Goal: Task Accomplishment & Management: Complete application form

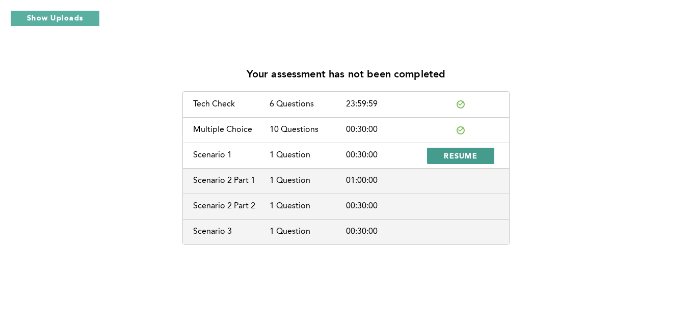
click at [479, 157] on button "RESUME" at bounding box center [460, 156] width 67 height 16
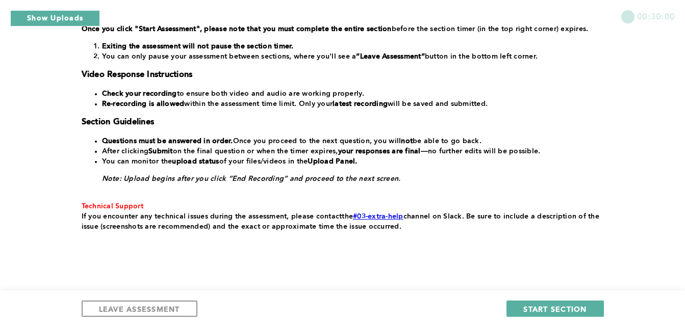
scroll to position [222, 0]
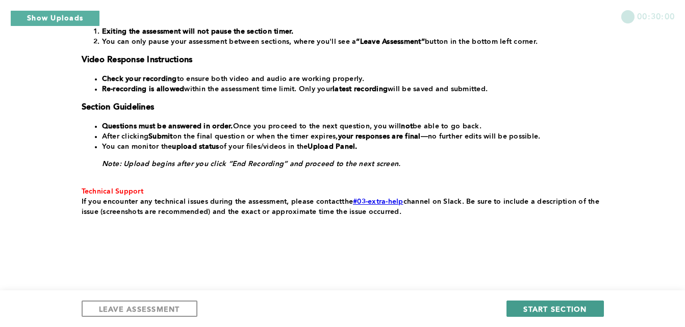
click at [542, 303] on button "START SECTION" at bounding box center [554, 309] width 97 height 16
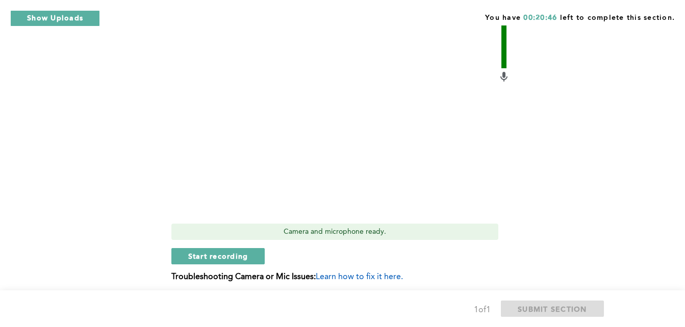
scroll to position [454, 0]
click at [194, 257] on span "Start recording" at bounding box center [218, 256] width 60 height 10
click at [193, 255] on span "Stop recording" at bounding box center [218, 256] width 60 height 10
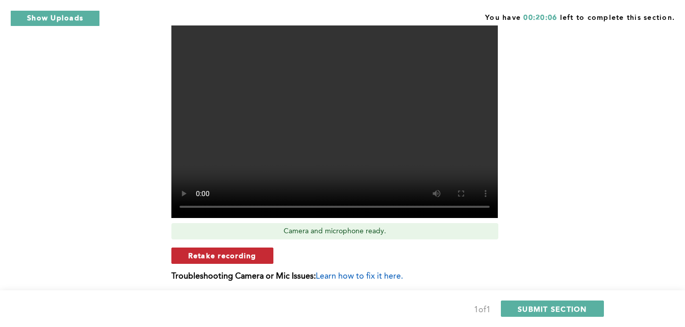
click at [189, 254] on span "Retake recording" at bounding box center [222, 256] width 68 height 10
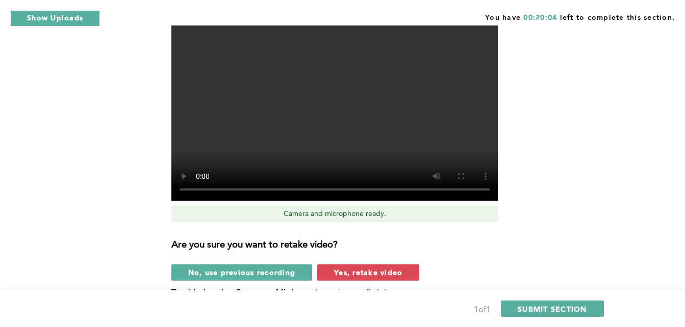
scroll to position [473, 0]
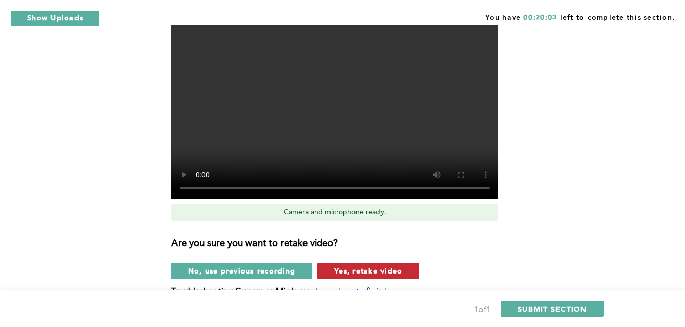
click at [337, 275] on span "Yes, retake video" at bounding box center [368, 271] width 68 height 10
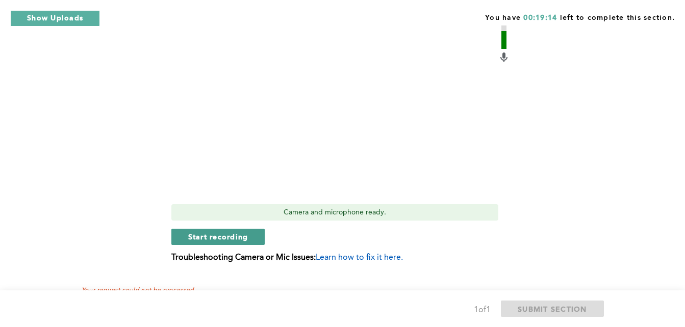
click at [196, 242] on span "Start recording" at bounding box center [218, 237] width 60 height 10
click at [188, 237] on span "Stop recording" at bounding box center [218, 237] width 60 height 10
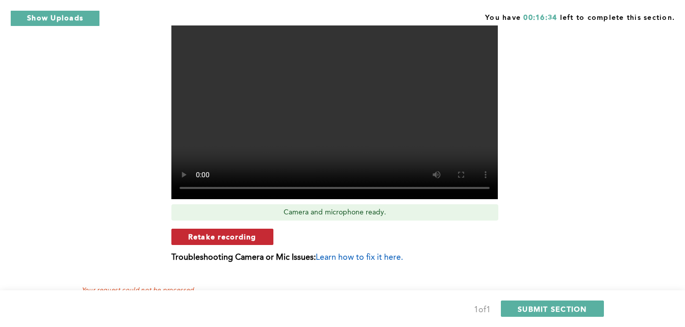
click at [226, 241] on span "Retake recording" at bounding box center [222, 237] width 68 height 10
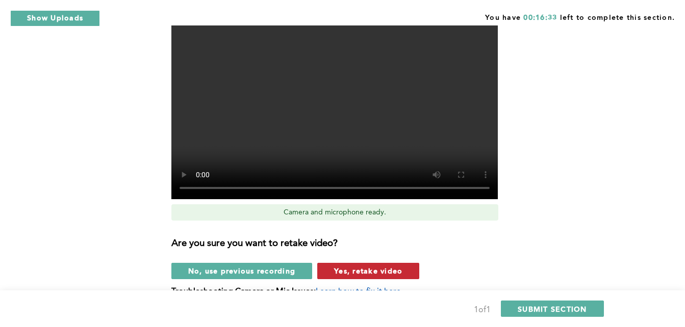
click at [360, 273] on span "Yes, retake video" at bounding box center [368, 271] width 68 height 10
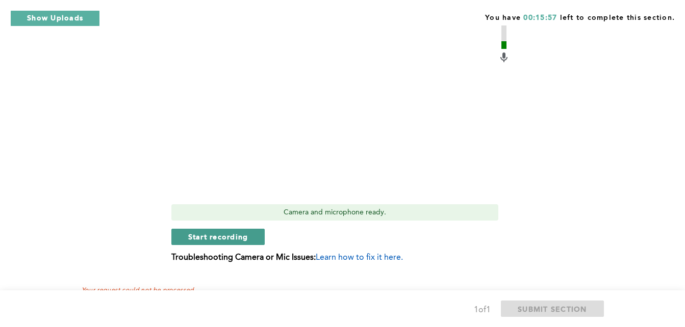
click at [194, 242] on span "Start recording" at bounding box center [218, 237] width 60 height 10
click at [184, 238] on button "Stop recording" at bounding box center [217, 237] width 93 height 16
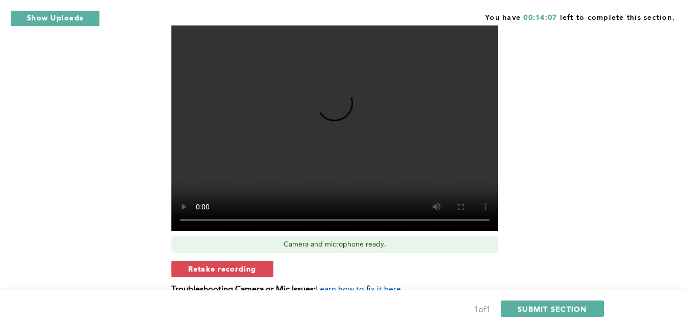
scroll to position [445, 0]
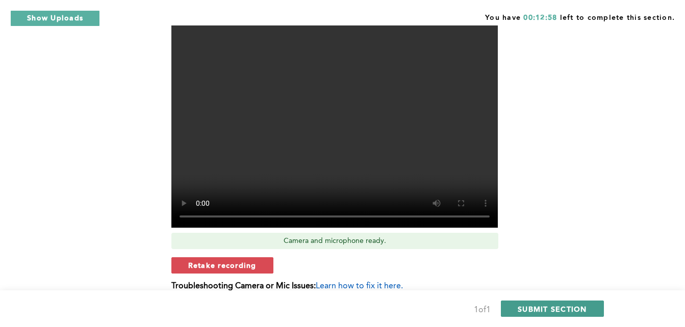
click at [543, 306] on span "SUBMIT SECTION" at bounding box center [551, 309] width 69 height 10
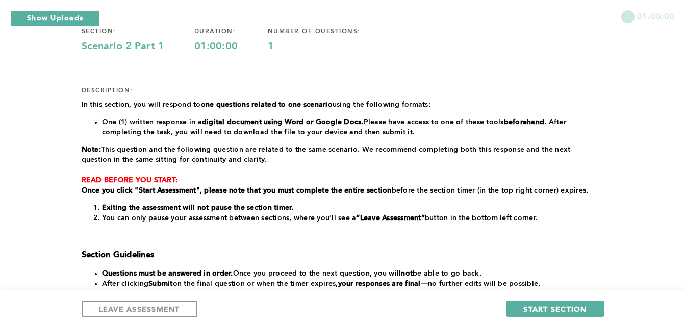
scroll to position [88, 0]
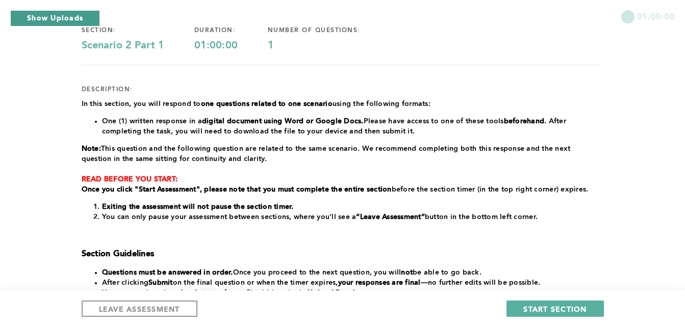
click at [68, 18] on button "Show Uploads" at bounding box center [55, 18] width 90 height 16
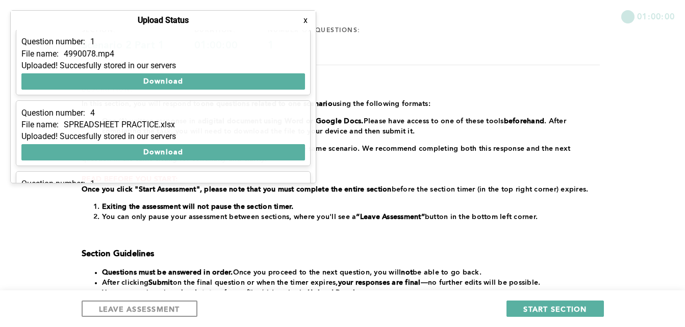
scroll to position [0, 0]
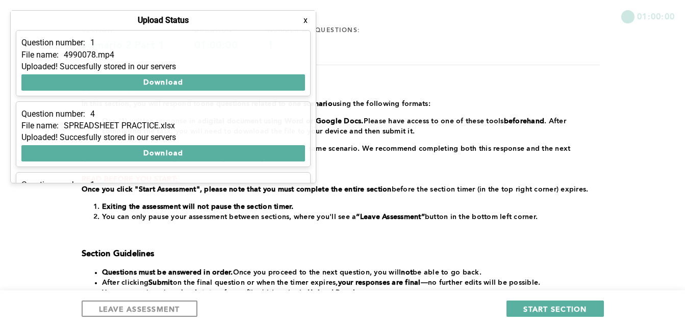
click at [308, 25] on button "x" at bounding box center [305, 20] width 10 height 10
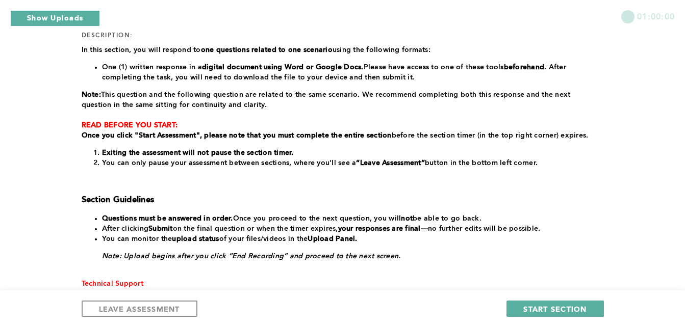
scroll to position [140, 0]
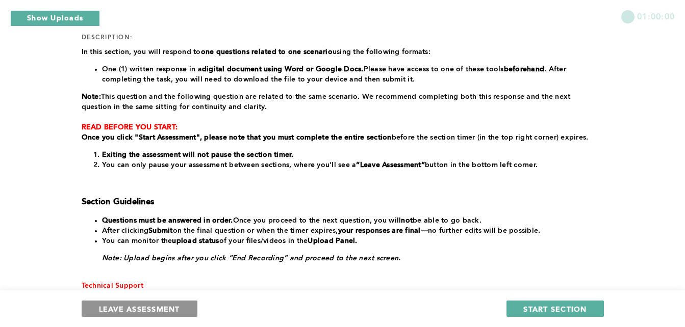
click at [175, 307] on span "LEAVE ASSESSMENT" at bounding box center [139, 309] width 81 height 10
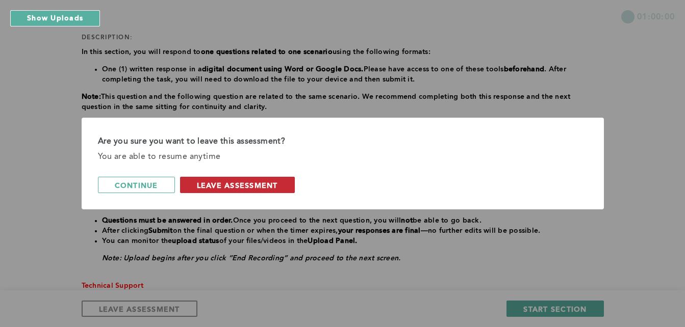
click at [257, 181] on span "leave assessment" at bounding box center [237, 185] width 81 height 10
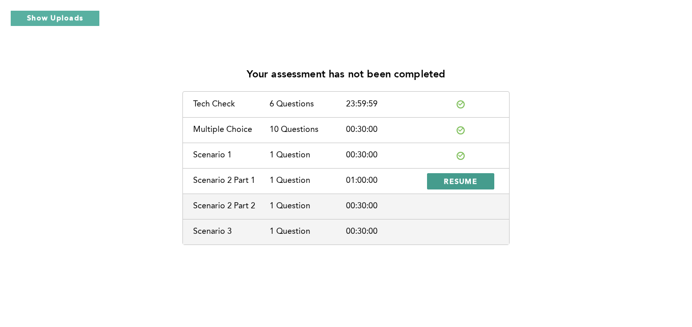
click at [456, 179] on span "RESUME" at bounding box center [461, 181] width 34 height 10
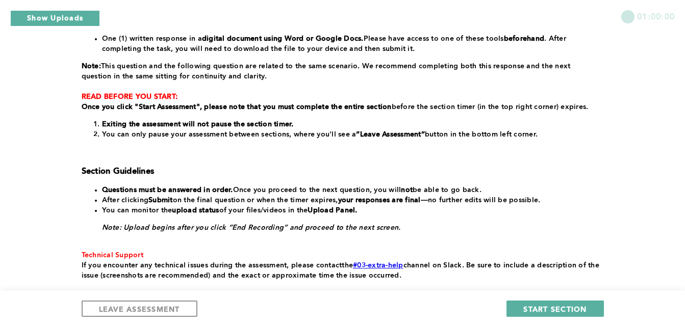
scroll to position [172, 0]
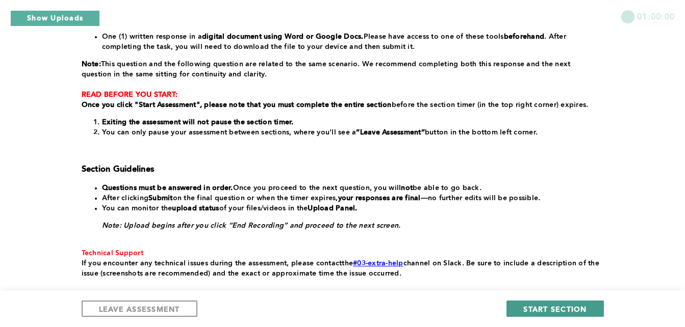
click at [541, 306] on span "START SECTION" at bounding box center [554, 309] width 63 height 10
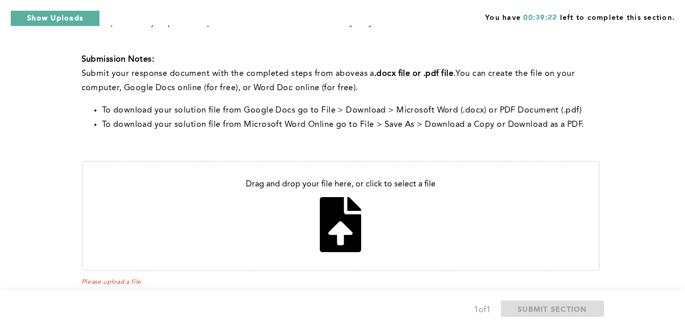
scroll to position [296, 0]
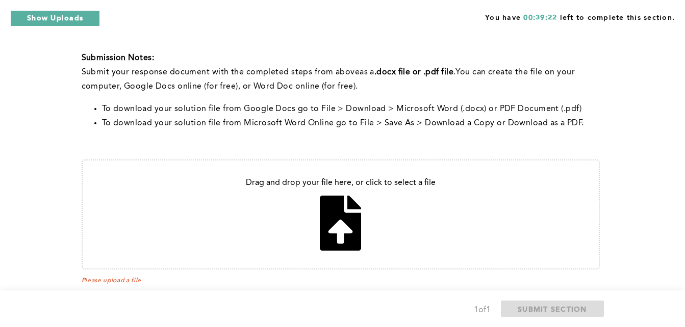
click at [336, 215] on input "file" at bounding box center [341, 215] width 516 height 108
type input "C:\fakepath\IMPROVEMENT EMAIL.docx"
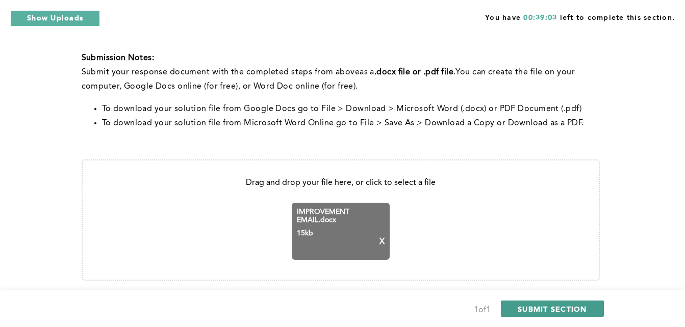
click at [539, 309] on span "SUBMIT SECTION" at bounding box center [551, 309] width 69 height 10
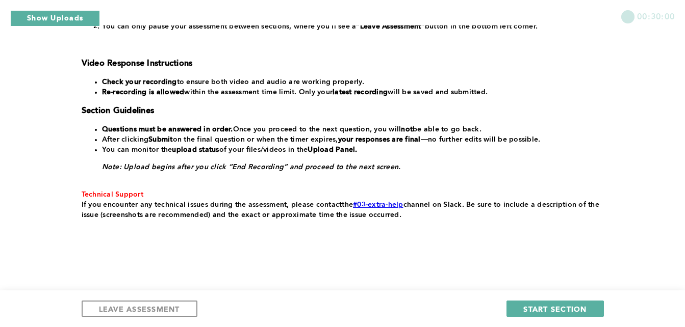
scroll to position [241, 0]
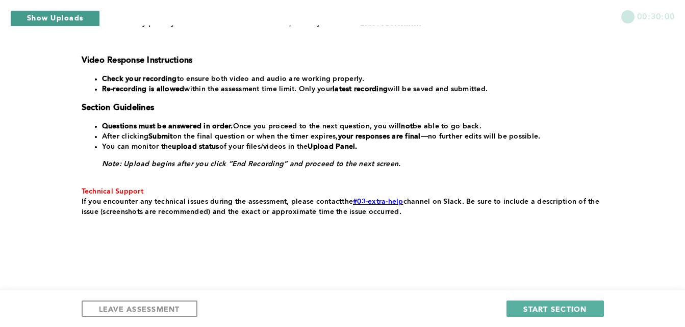
click at [75, 18] on button "Show Uploads" at bounding box center [55, 18] width 90 height 16
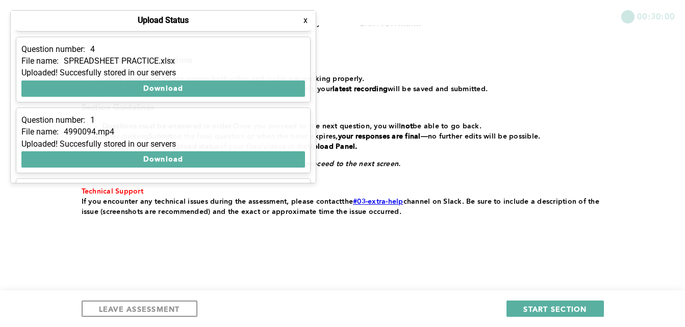
scroll to position [131, 0]
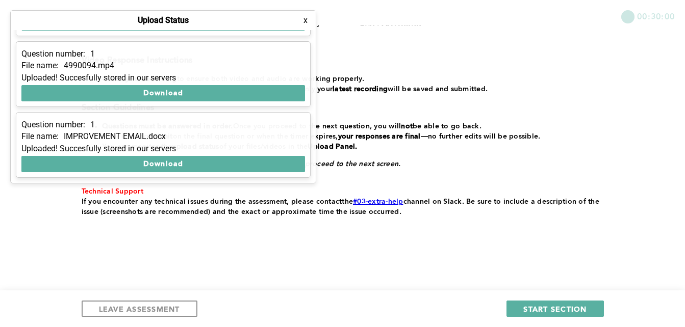
click at [305, 22] on button "x" at bounding box center [305, 20] width 10 height 10
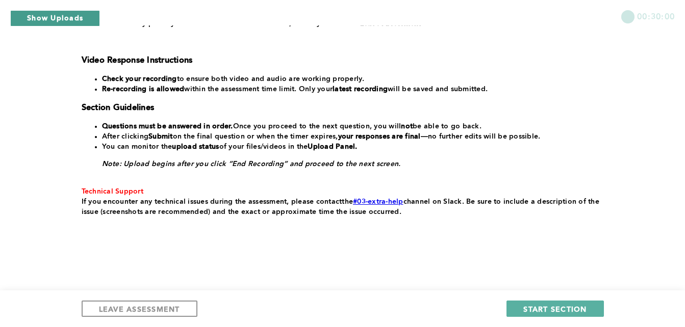
click at [88, 22] on button "Show Uploads" at bounding box center [55, 18] width 90 height 16
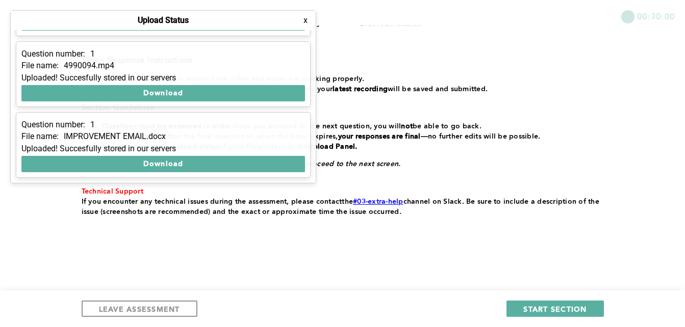
click at [302, 23] on button "x" at bounding box center [305, 20] width 10 height 10
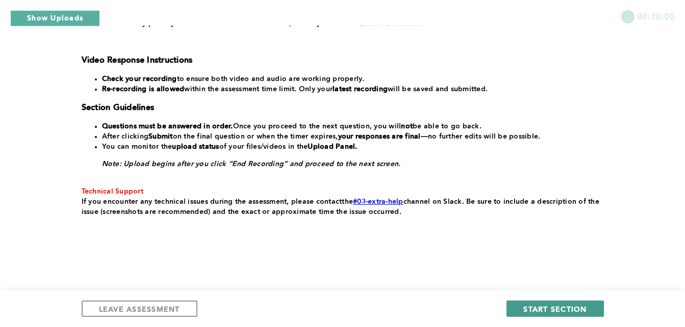
click at [527, 305] on span "START SECTION" at bounding box center [554, 309] width 63 height 10
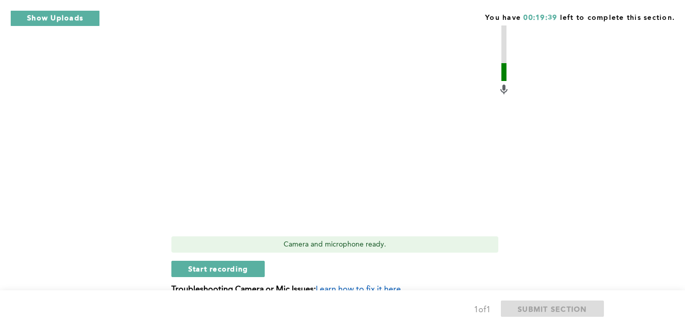
scroll to position [512, 0]
click at [241, 272] on span "Start recording" at bounding box center [218, 270] width 60 height 10
click at [204, 268] on span "Stop recording" at bounding box center [218, 270] width 60 height 10
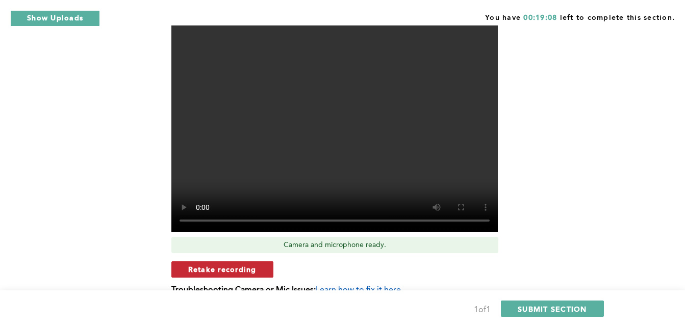
click at [212, 271] on span "Retake recording" at bounding box center [222, 270] width 68 height 10
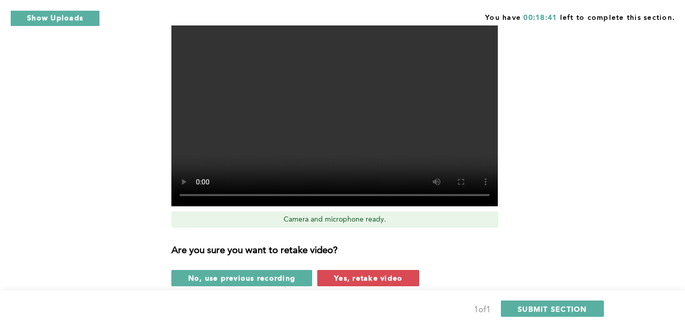
scroll to position [547, 0]
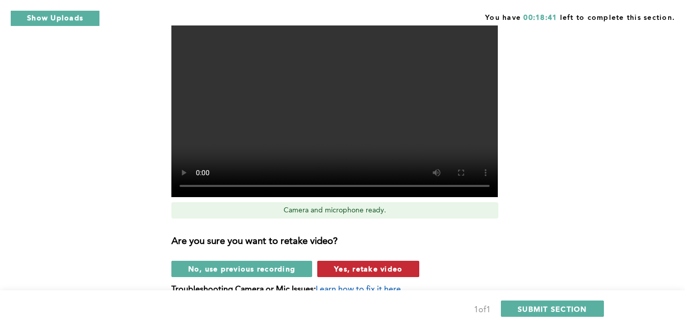
click at [336, 269] on span "Yes, retake video" at bounding box center [368, 269] width 68 height 10
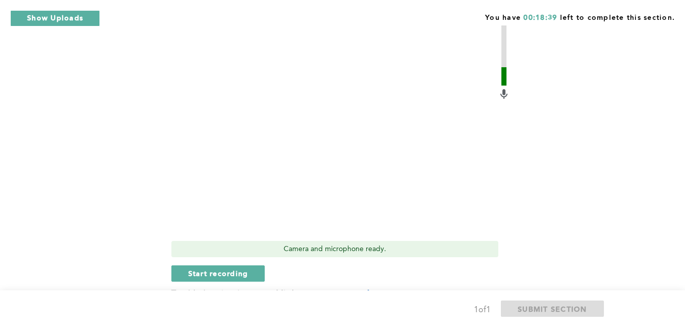
scroll to position [506, 0]
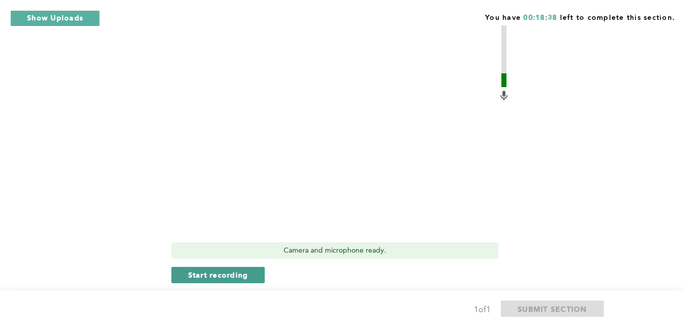
click at [194, 269] on button "Start recording" at bounding box center [218, 275] width 94 height 16
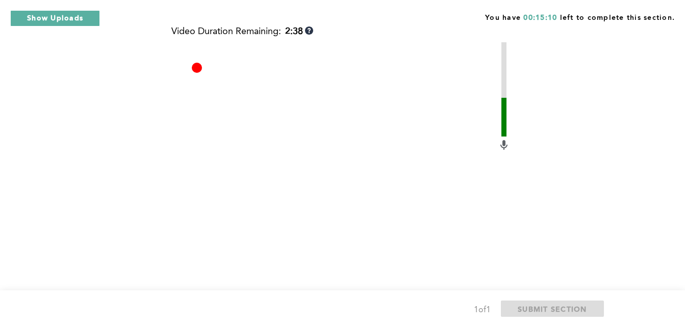
scroll to position [504, 0]
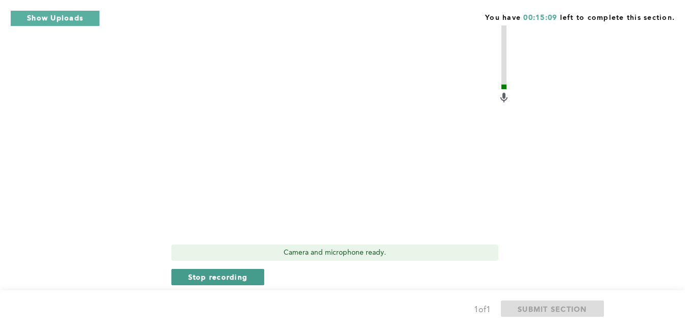
click at [190, 281] on span "Stop recording" at bounding box center [218, 277] width 60 height 10
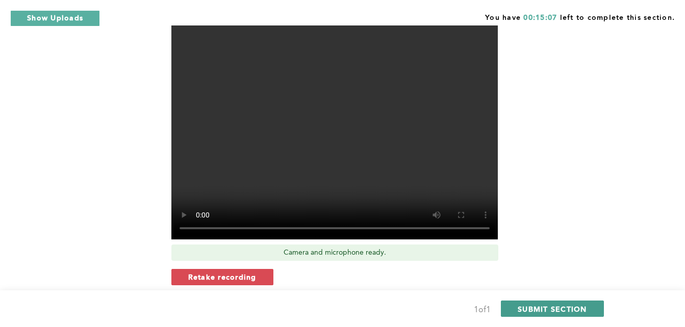
click at [550, 305] on span "SUBMIT SECTION" at bounding box center [551, 309] width 69 height 10
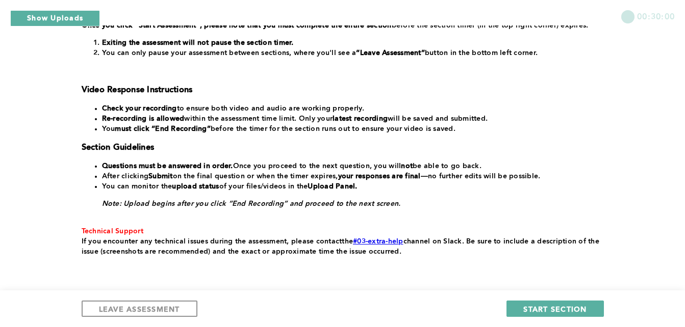
scroll to position [251, 0]
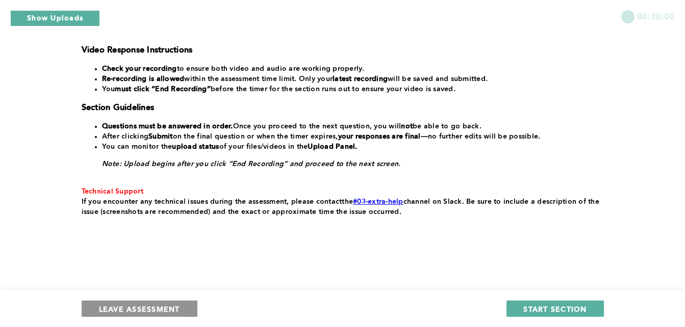
click at [151, 310] on span "LEAVE ASSESSMENT" at bounding box center [139, 309] width 81 height 10
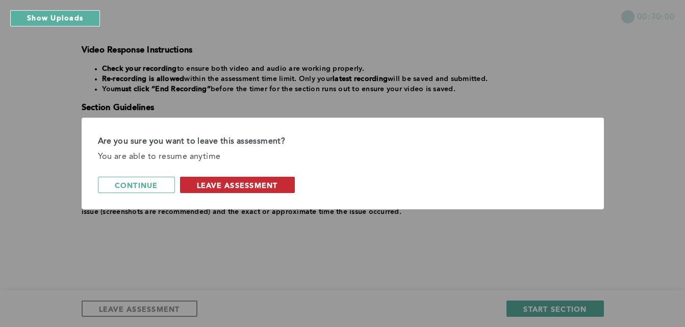
click at [264, 188] on span "leave assessment" at bounding box center [237, 185] width 81 height 10
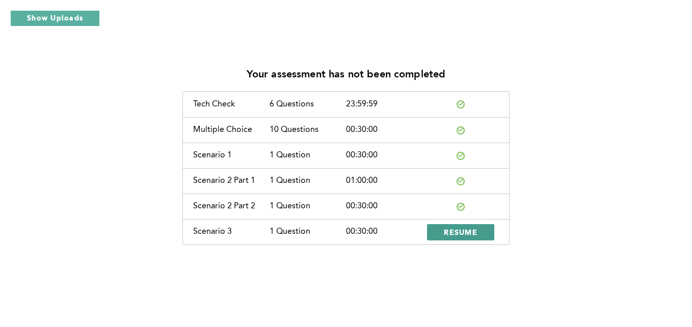
click at [430, 233] on button "RESUME" at bounding box center [460, 232] width 67 height 16
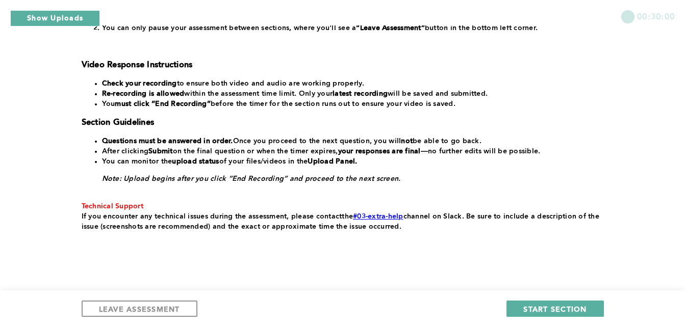
scroll to position [237, 0]
click at [67, 19] on button "Show Uploads" at bounding box center [55, 18] width 90 height 16
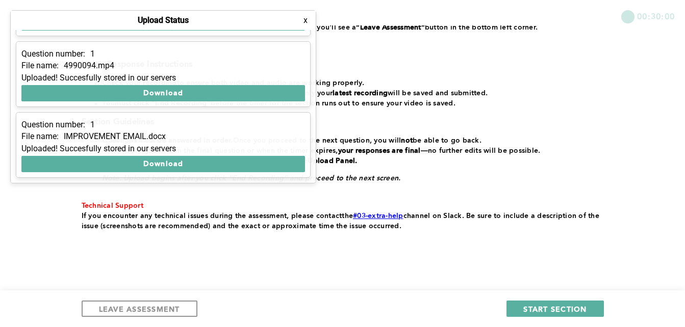
scroll to position [202, 0]
click at [305, 21] on button "x" at bounding box center [305, 20] width 10 height 10
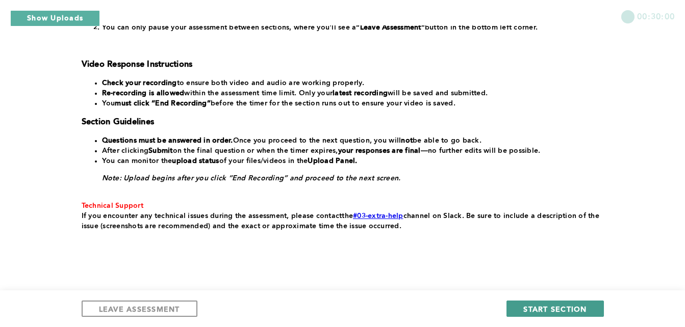
click at [576, 310] on span "START SECTION" at bounding box center [554, 309] width 63 height 10
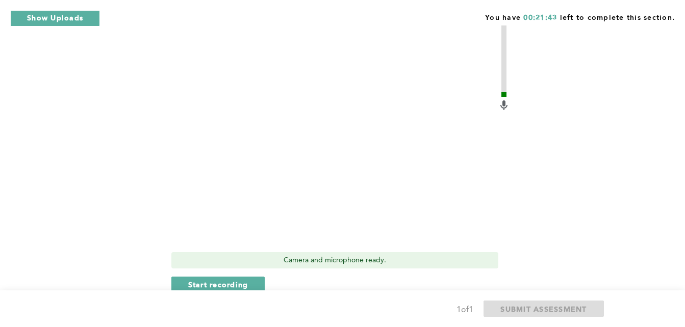
scroll to position [310, 0]
click at [237, 280] on span "Start recording" at bounding box center [218, 285] width 60 height 10
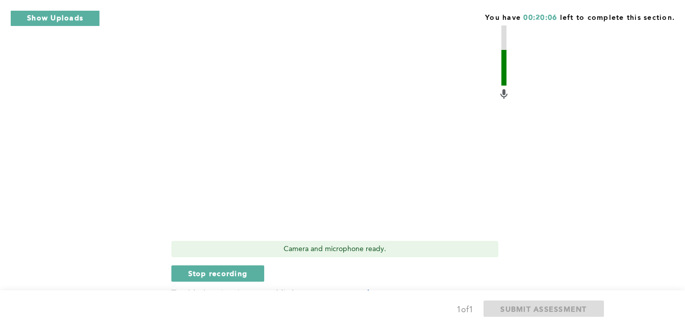
scroll to position [324, 0]
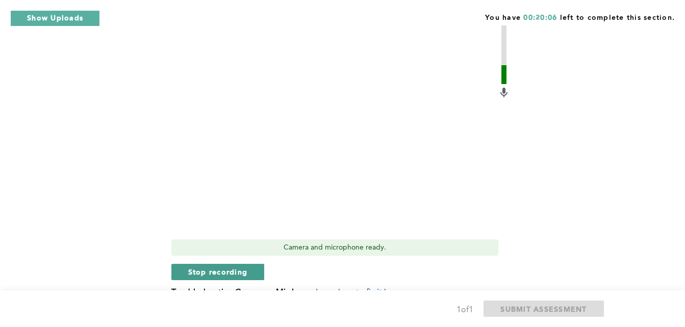
click at [184, 264] on button "Stop recording" at bounding box center [217, 272] width 93 height 16
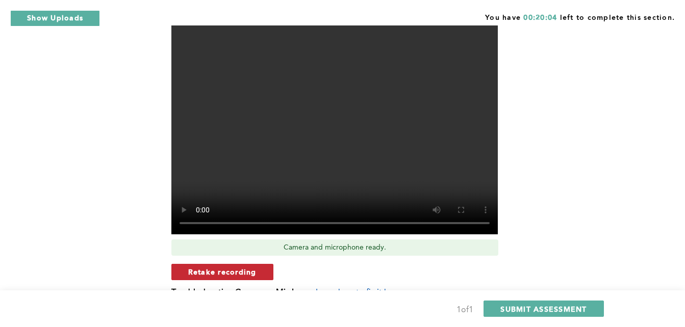
click at [184, 264] on button "Retake recording" at bounding box center [222, 272] width 102 height 16
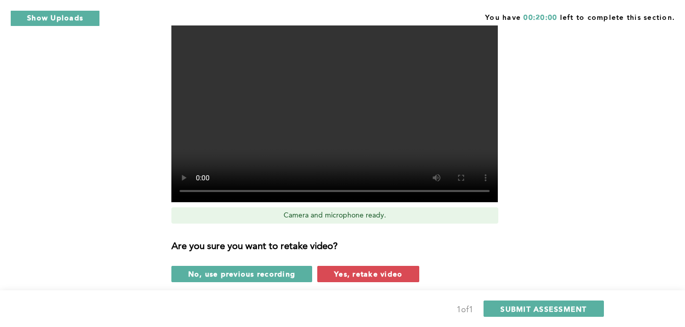
scroll to position [360, 0]
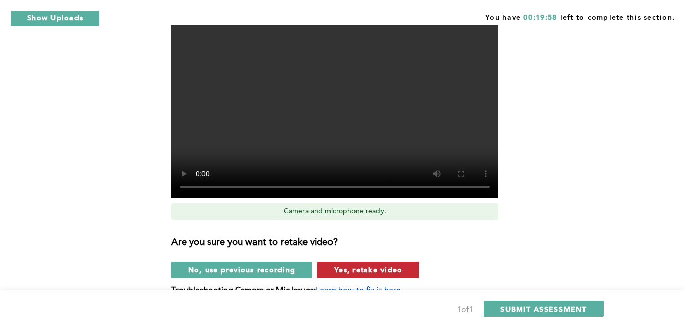
click at [352, 265] on span "Yes, retake video" at bounding box center [368, 270] width 68 height 10
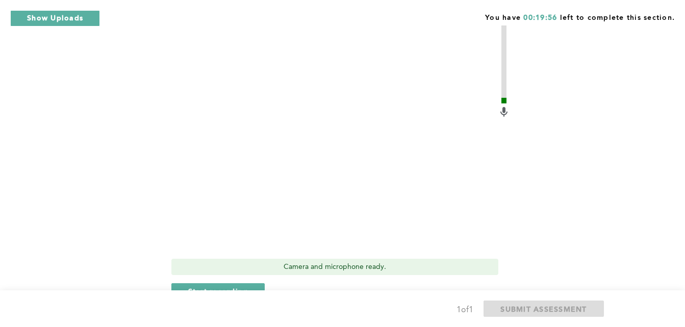
scroll to position [304, 0]
click at [187, 284] on button "Start recording" at bounding box center [218, 292] width 94 height 16
click at [194, 287] on span "Stop recording" at bounding box center [218, 292] width 60 height 10
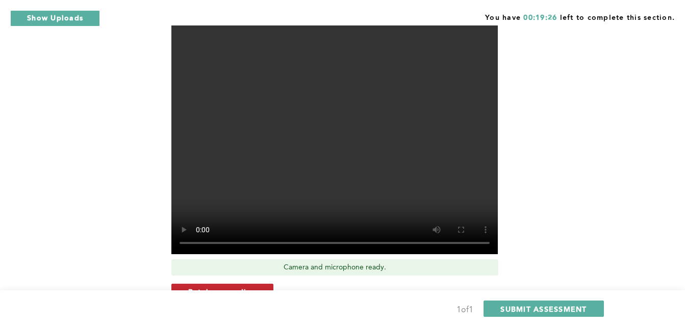
click at [197, 287] on span "Retake recording" at bounding box center [222, 292] width 68 height 10
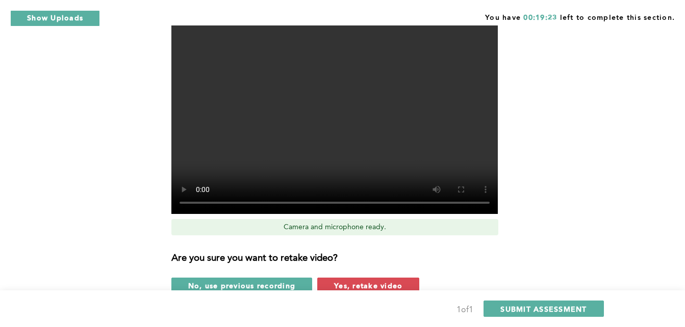
scroll to position [346, 0]
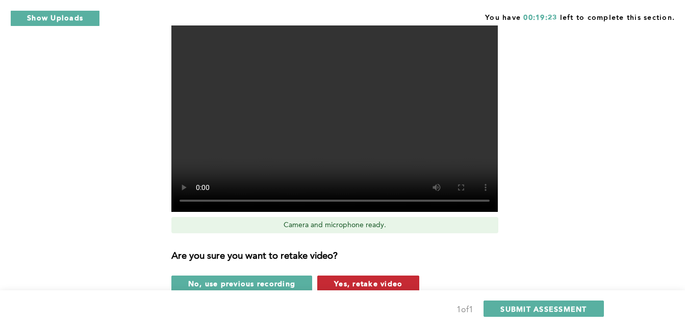
click at [356, 279] on span "Yes, retake video" at bounding box center [368, 284] width 68 height 10
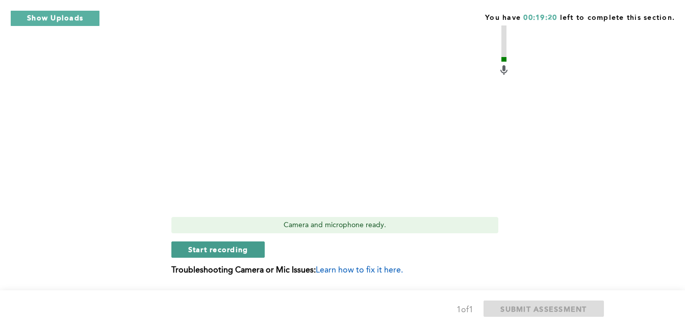
click at [193, 245] on span "Start recording" at bounding box center [218, 250] width 60 height 10
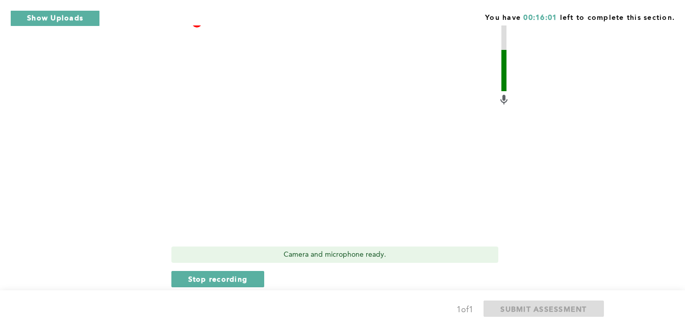
scroll to position [362, 0]
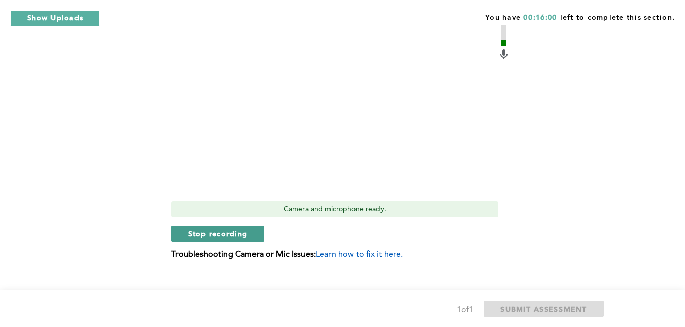
click at [185, 226] on button "Stop recording" at bounding box center [217, 234] width 93 height 16
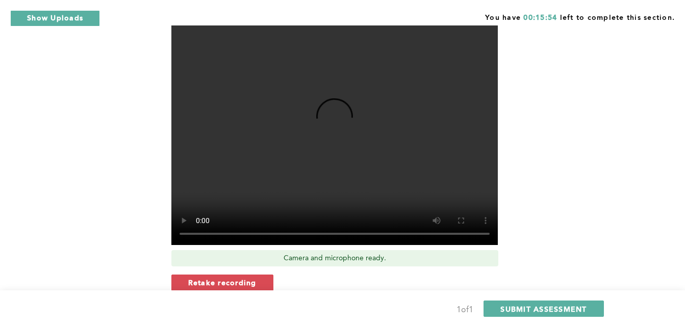
scroll to position [311, 0]
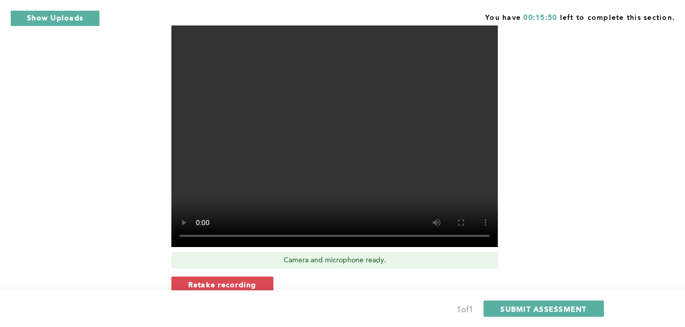
click at [605, 237] on div "You have 00:15:50 left to complete this section. Q1 Context: You frequently hav…" at bounding box center [342, 41] width 685 height 704
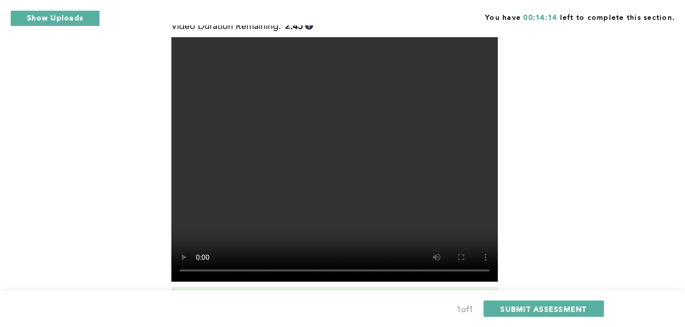
scroll to position [280, 0]
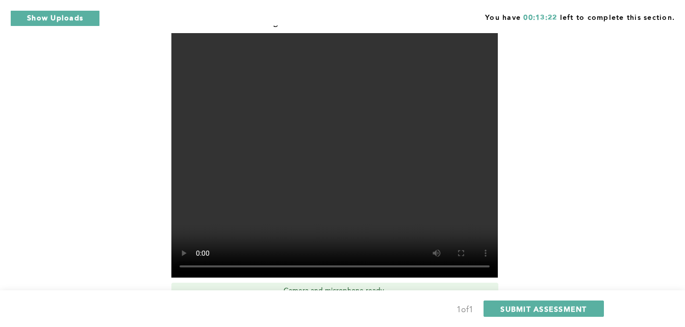
click at [571, 293] on div "1 of 1 SUBMIT ASSESSMENT" at bounding box center [342, 309] width 685 height 37
click at [564, 311] on span "SUBMIT ASSESSMENT" at bounding box center [543, 309] width 86 height 10
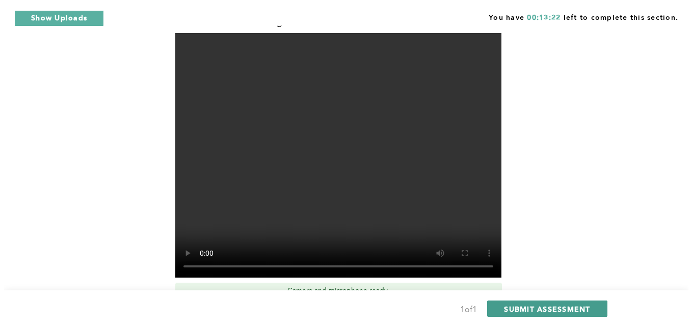
scroll to position [0, 0]
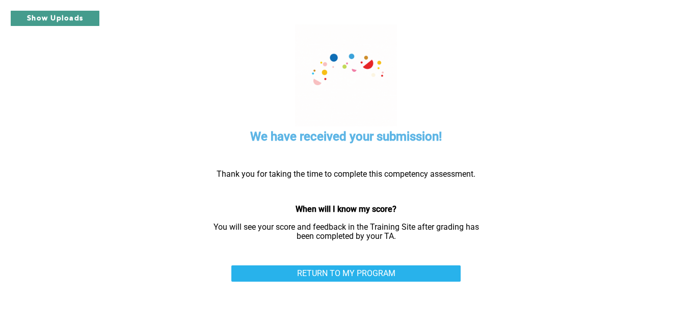
click at [83, 23] on button "Show Uploads" at bounding box center [55, 18] width 90 height 16
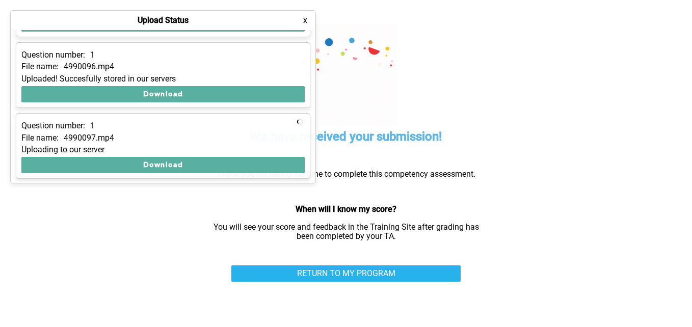
scroll to position [273, 0]
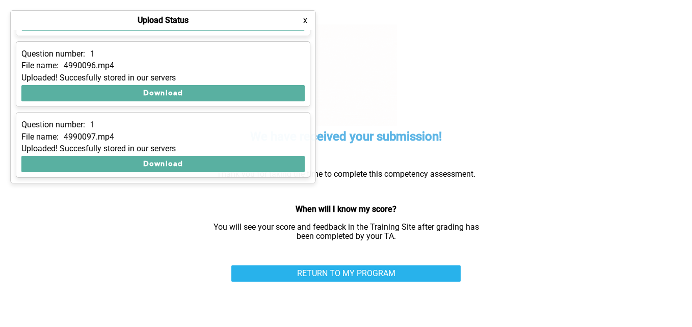
click at [305, 20] on button "x" at bounding box center [305, 20] width 10 height 10
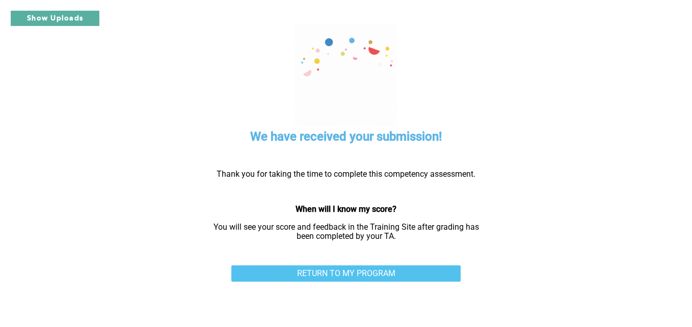
click at [410, 270] on link "RETURN TO MY PROGRAM" at bounding box center [345, 274] width 229 height 16
